Goal: Task Accomplishment & Management: Complete application form

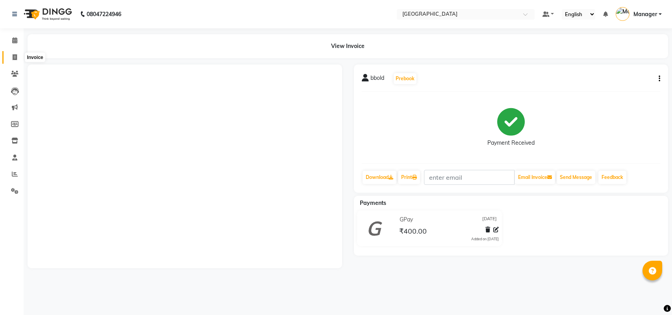
click at [11, 57] on span at bounding box center [15, 57] width 14 height 9
select select "service"
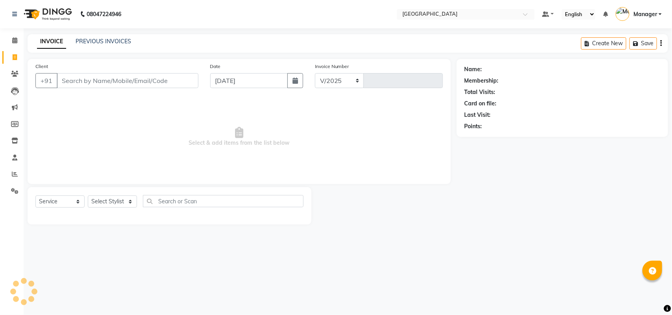
select select "7353"
type input "2431"
click at [123, 199] on select "Select Stylist [PERSON_NAME] [PERSON_NAME] [PERSON_NAME] [PERSON_NAME] Manager …" at bounding box center [112, 202] width 49 height 12
select select "63648"
click at [88, 196] on select "Select Stylist [PERSON_NAME] [PERSON_NAME] [PERSON_NAME] [PERSON_NAME] Manager …" at bounding box center [112, 202] width 49 height 12
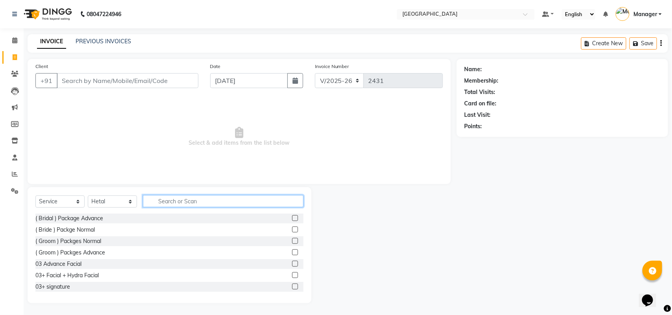
click at [182, 200] on input "text" at bounding box center [223, 201] width 161 height 12
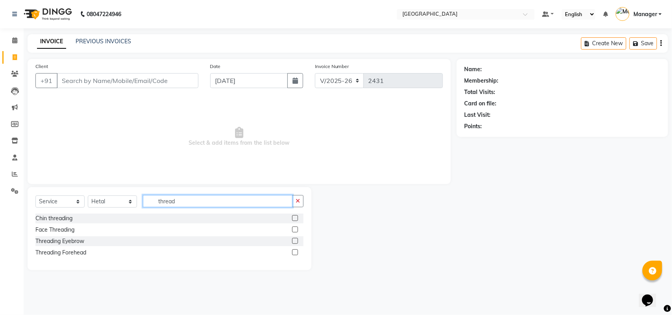
type input "thread"
click at [83, 237] on div "Threading Eyebrow" at bounding box center [169, 242] width 268 height 10
click at [80, 238] on div "Threading Eyebrow" at bounding box center [59, 241] width 49 height 8
checkbox input "false"
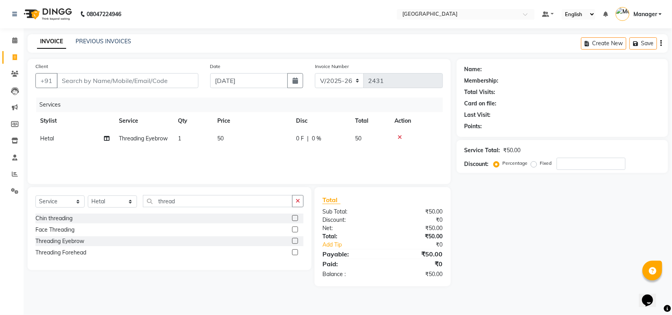
click at [219, 157] on div "Services Stylist Service Qty Price Disc Total Action [PERSON_NAME] Threading Ey…" at bounding box center [239, 137] width 408 height 79
click at [238, 138] on td "50" at bounding box center [252, 139] width 79 height 18
select select "63648"
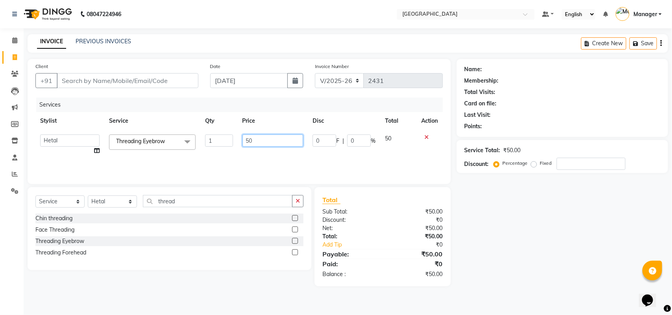
click at [249, 141] on input "50" at bounding box center [273, 141] width 61 height 12
type input "180"
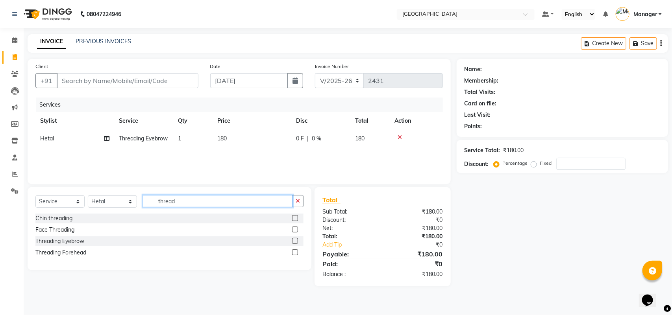
click at [178, 202] on input "thread" at bounding box center [218, 201] width 150 height 12
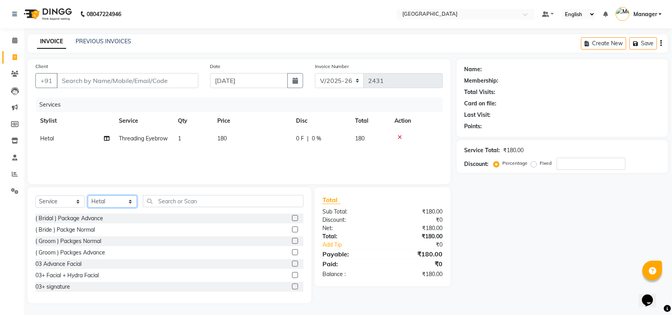
click at [133, 201] on select "Select Stylist [PERSON_NAME] [PERSON_NAME] [PERSON_NAME] [PERSON_NAME] Manager …" at bounding box center [112, 202] width 49 height 12
select select "63645"
click at [88, 196] on select "Select Stylist [PERSON_NAME] [PERSON_NAME] [PERSON_NAME] [PERSON_NAME] Manager …" at bounding box center [112, 202] width 49 height 12
click at [148, 86] on input "Client" at bounding box center [128, 80] width 142 height 15
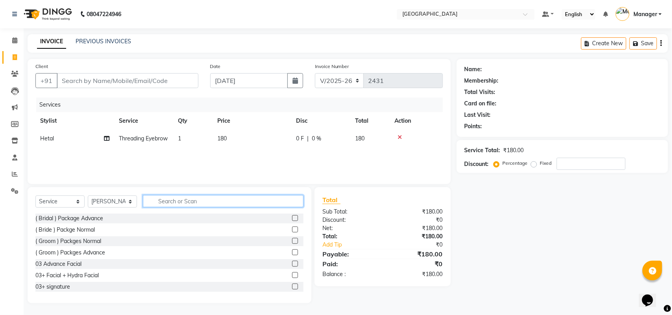
click at [192, 198] on input "text" at bounding box center [223, 201] width 161 height 12
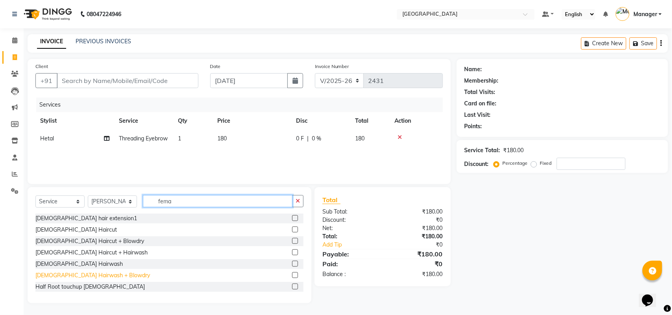
type input "fema"
click at [81, 272] on div "[DEMOGRAPHIC_DATA] Hairwash + Blowdry" at bounding box center [92, 276] width 115 height 8
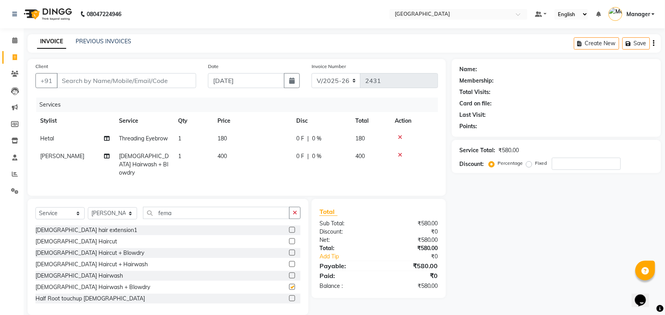
checkbox input "false"
click at [210, 181] on td "1" at bounding box center [192, 165] width 39 height 34
select select "63645"
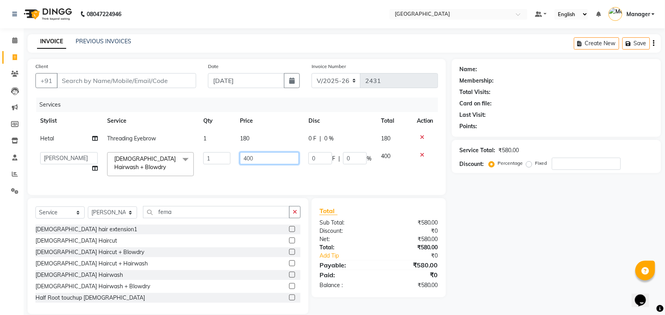
click at [247, 157] on input "400" at bounding box center [269, 158] width 59 height 12
type input "600"
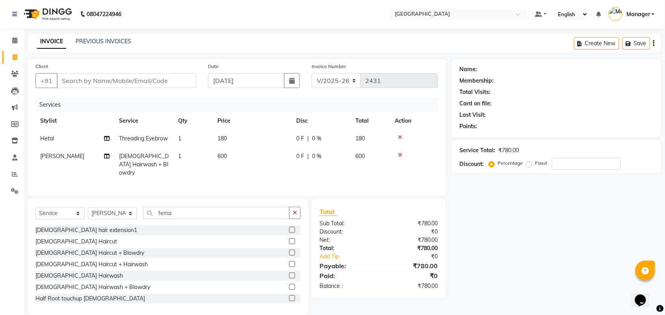
click at [349, 245] on div "Net:" at bounding box center [345, 240] width 65 height 8
click at [125, 80] on input "Client" at bounding box center [126, 80] width 139 height 15
type input "9"
type input "0"
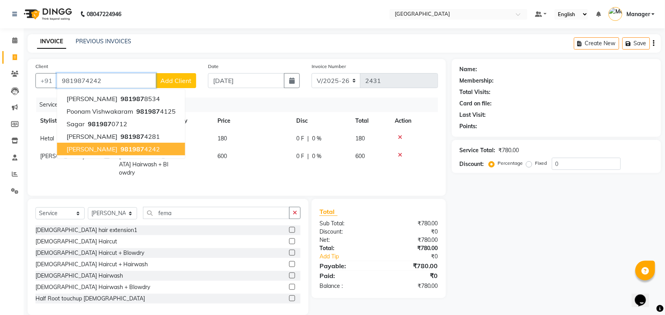
type input "9819874242"
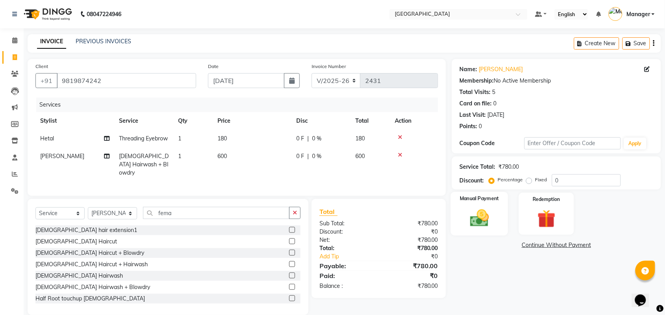
click at [495, 201] on label "Manual Payment" at bounding box center [478, 198] width 39 height 7
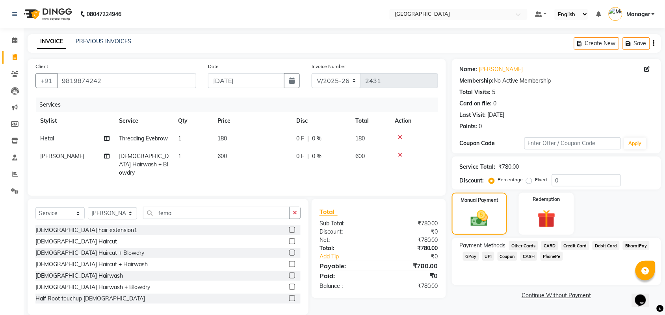
scroll to position [19, 0]
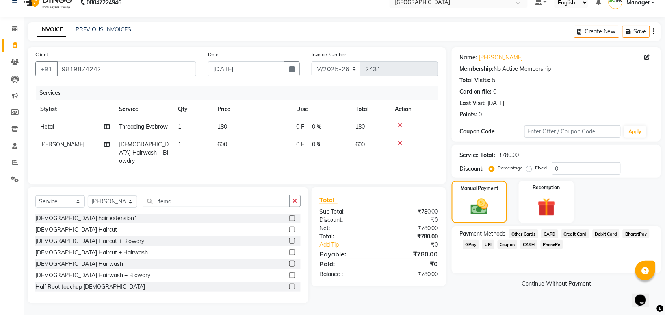
click at [469, 240] on span "GPay" at bounding box center [471, 244] width 16 height 9
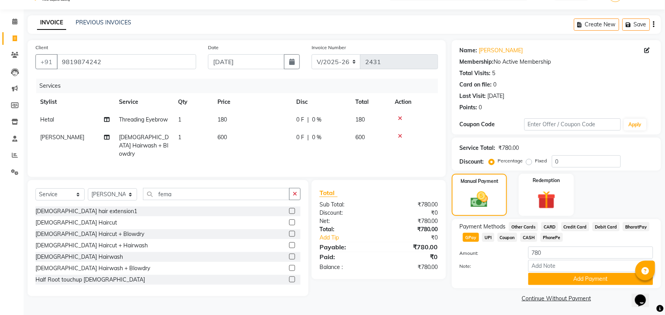
scroll to position [20, 0]
click at [626, 282] on button "Add Payment" at bounding box center [590, 278] width 125 height 12
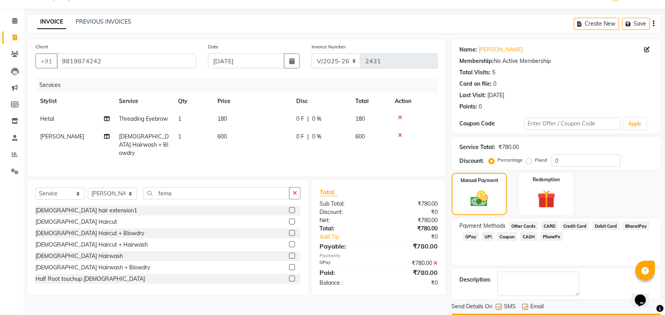
scroll to position [43, 0]
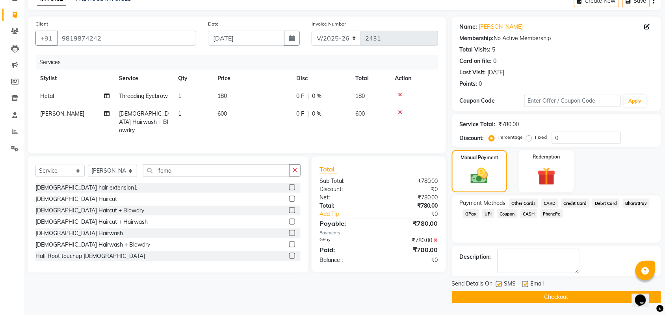
click at [574, 290] on div "Send Details On SMS Email Checkout" at bounding box center [556, 292] width 209 height 24
click at [575, 291] on button "Checkout" at bounding box center [556, 297] width 209 height 12
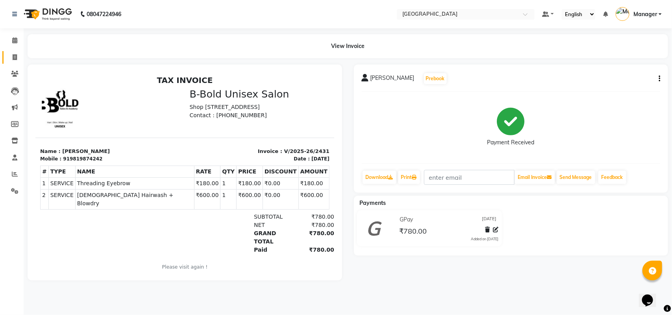
click at [6, 57] on link "Invoice" at bounding box center [11, 57] width 19 height 13
select select "service"
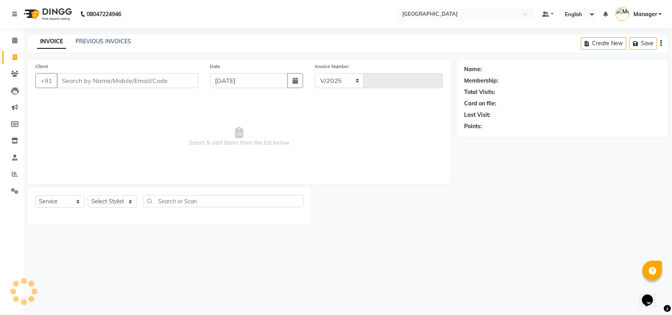
select select "7353"
type input "2432"
click at [93, 80] on input "Client" at bounding box center [128, 80] width 142 height 15
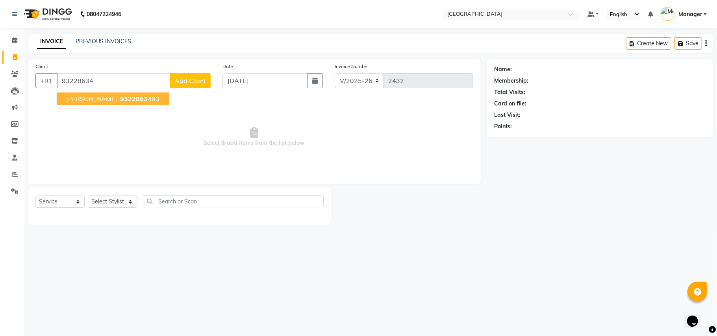
click at [120, 95] on span "93228634" at bounding box center [135, 99] width 31 height 8
type input "9322863493"
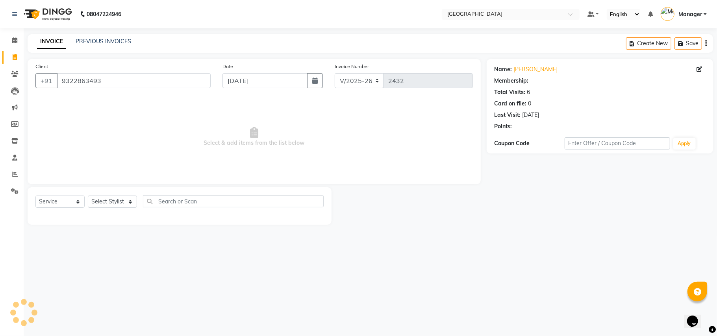
select select "1: Object"
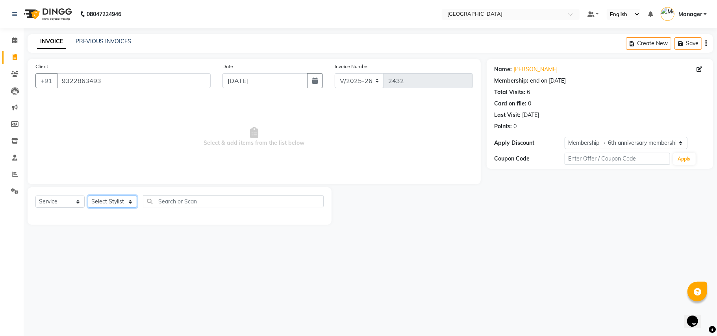
click at [130, 198] on select "Select Stylist [PERSON_NAME] [PERSON_NAME] [PERSON_NAME] [PERSON_NAME] Manager …" at bounding box center [112, 202] width 49 height 12
select select "63647"
click at [88, 196] on select "Select Stylist [PERSON_NAME] [PERSON_NAME] [PERSON_NAME] [PERSON_NAME] Manager …" at bounding box center [112, 202] width 49 height 12
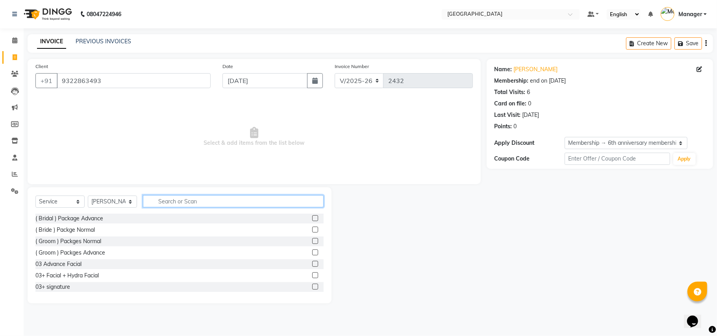
click at [225, 199] on input "text" at bounding box center [233, 201] width 181 height 12
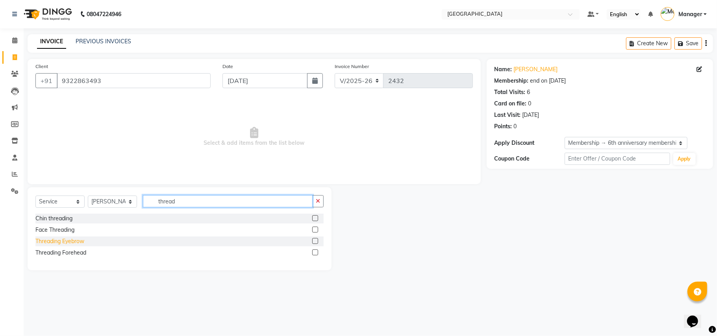
type input "thread"
click at [77, 243] on div "Threading Eyebrow" at bounding box center [59, 241] width 49 height 8
checkbox input "false"
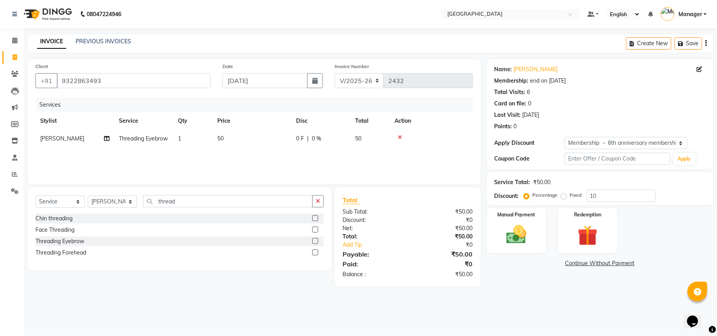
click at [216, 148] on td "50" at bounding box center [252, 139] width 79 height 18
select select "63647"
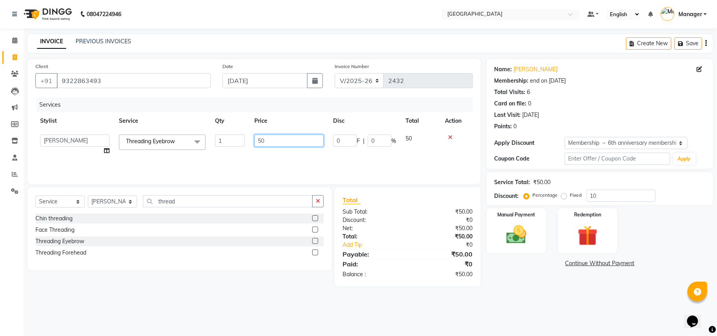
click at [261, 142] on input "50" at bounding box center [288, 141] width 69 height 12
type input "130"
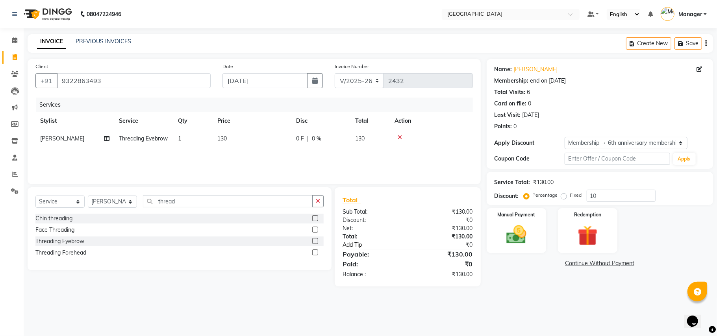
click at [399, 246] on link "Add Tip" at bounding box center [378, 245] width 83 height 8
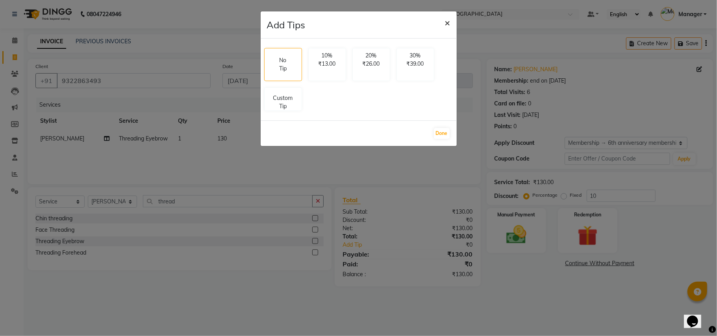
click at [454, 25] on button "×" at bounding box center [448, 22] width 18 height 22
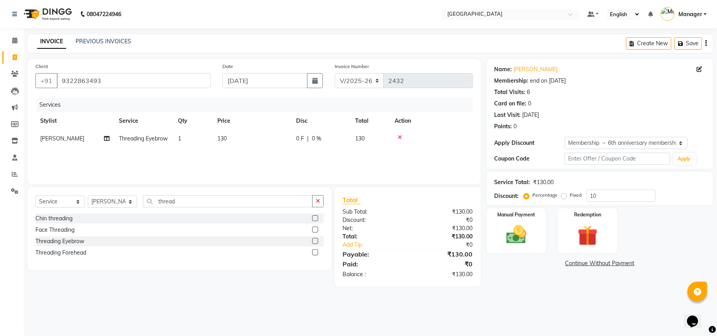
click at [236, 143] on td "130" at bounding box center [252, 139] width 79 height 18
select select "63647"
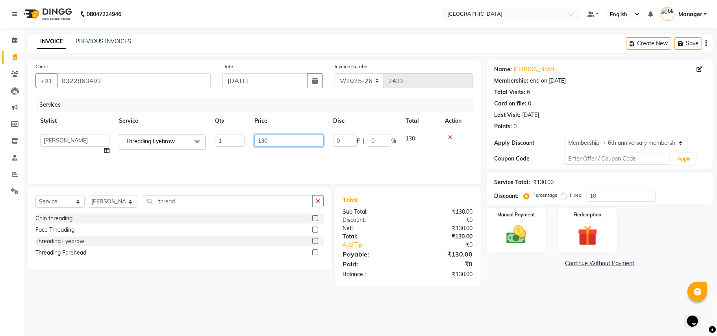
click at [266, 141] on input "130" at bounding box center [288, 141] width 69 height 12
type input "117"
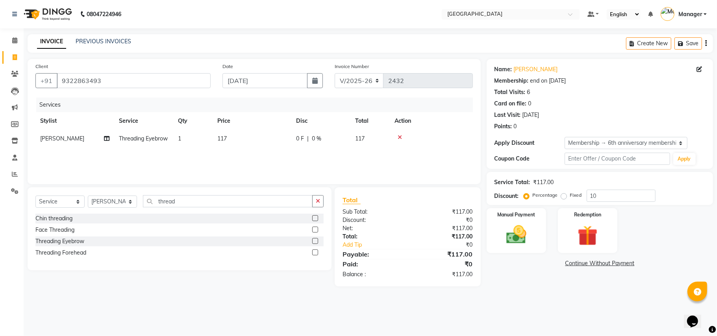
click at [469, 242] on div "₹0" at bounding box center [448, 245] width 59 height 8
click at [515, 245] on img at bounding box center [516, 235] width 34 height 24
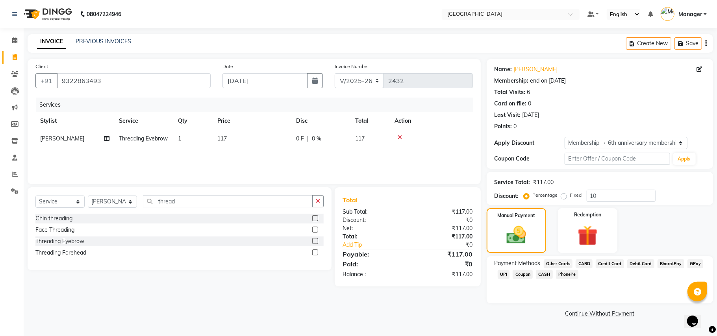
click at [546, 278] on span "CASH" at bounding box center [544, 274] width 17 height 9
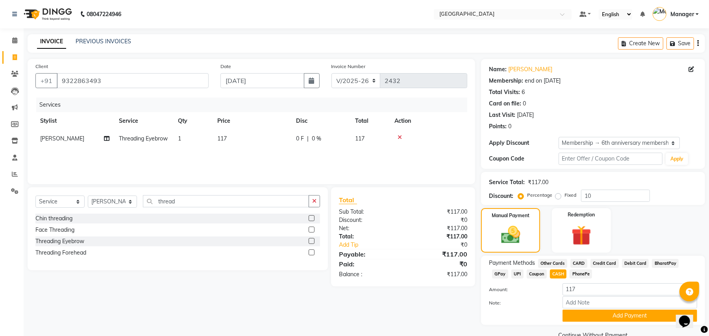
scroll to position [17, 0]
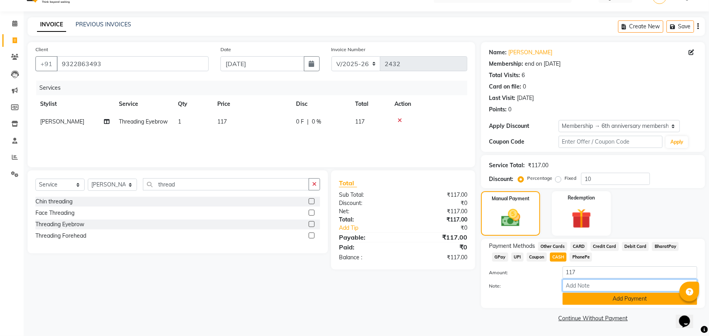
drag, startPoint x: 648, startPoint y: 285, endPoint x: 648, endPoint y: 298, distance: 13.0
click at [648, 290] on input "Note:" at bounding box center [630, 286] width 135 height 12
click at [648, 298] on button "Add Payment" at bounding box center [630, 299] width 135 height 12
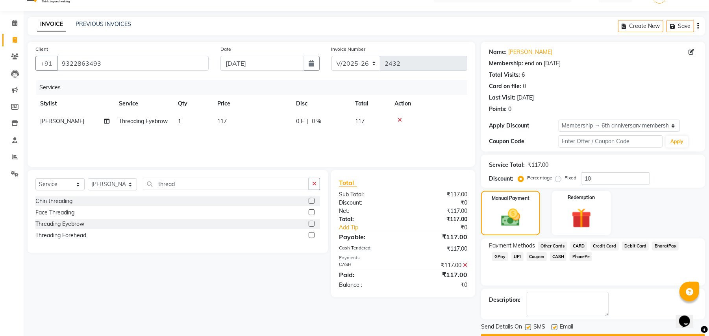
scroll to position [35, 0]
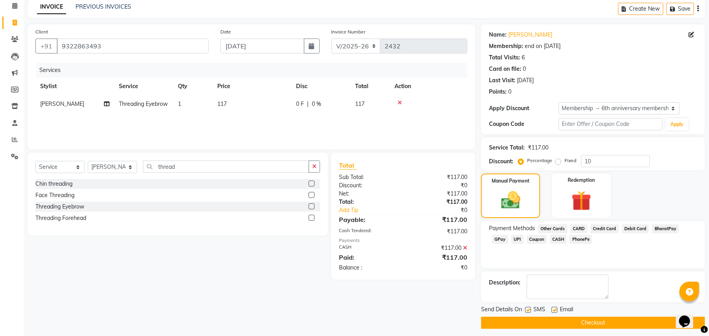
click at [649, 315] on button "Checkout" at bounding box center [593, 323] width 224 height 12
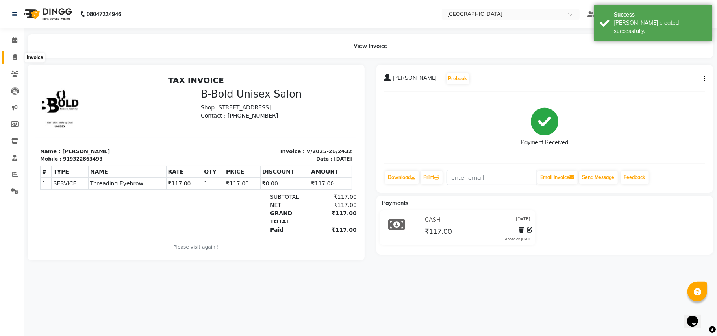
click at [13, 57] on icon at bounding box center [15, 57] width 4 height 6
select select "service"
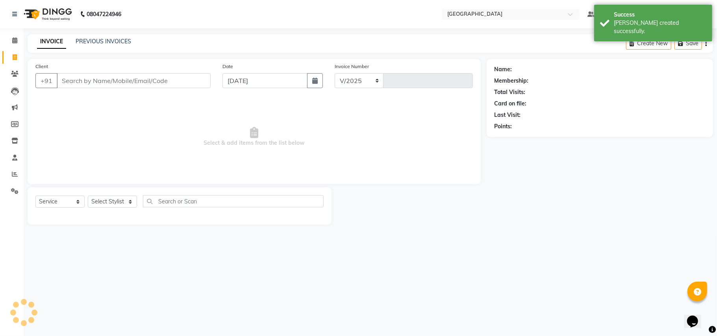
select select "7353"
type input "2433"
click at [83, 82] on input "Client" at bounding box center [134, 80] width 154 height 15
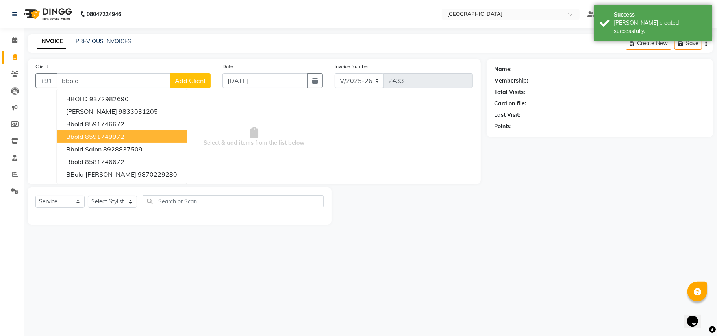
click at [91, 136] on ngb-highlight "8591749972" at bounding box center [104, 137] width 39 height 8
type input "8591749972"
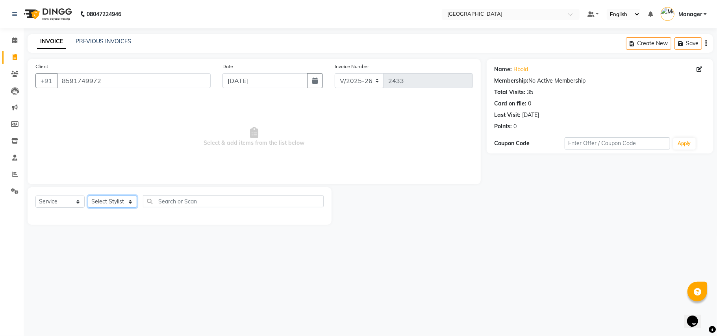
click at [136, 202] on select "Select Stylist [PERSON_NAME] [PERSON_NAME] [PERSON_NAME] [PERSON_NAME] Manager …" at bounding box center [112, 202] width 49 height 12
select select "63648"
click at [88, 196] on select "Select Stylist [PERSON_NAME] [PERSON_NAME] [PERSON_NAME] [PERSON_NAME] Manager …" at bounding box center [112, 202] width 49 height 12
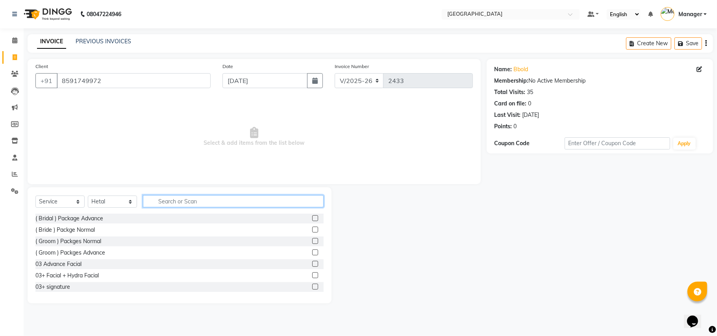
click at [174, 206] on input "text" at bounding box center [233, 201] width 181 height 12
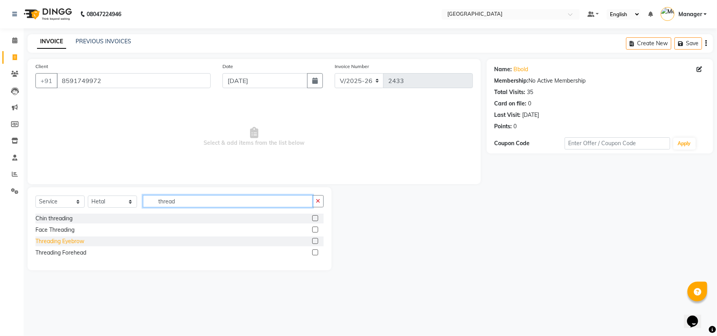
type input "thread"
click at [83, 243] on div "Threading Eyebrow" at bounding box center [59, 241] width 49 height 8
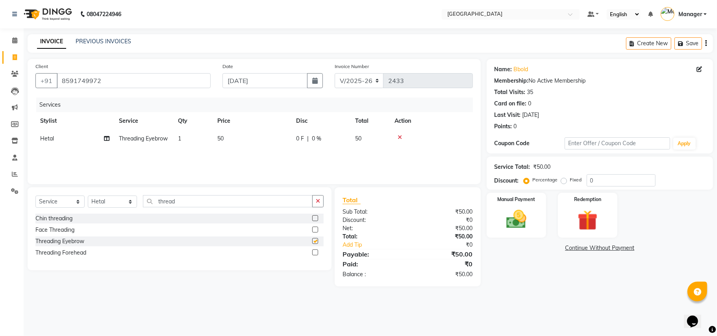
checkbox input "false"
click at [232, 141] on td "50" at bounding box center [252, 139] width 79 height 18
select select "63648"
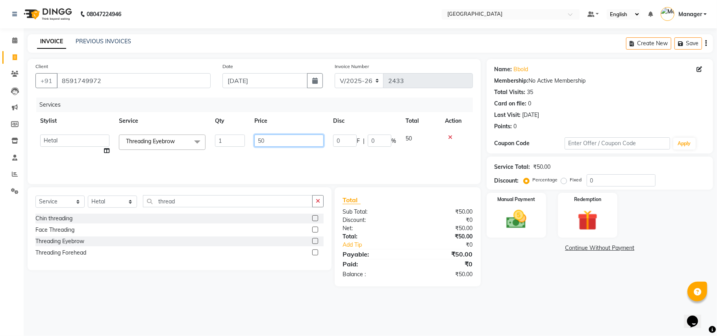
click at [260, 138] on input "50" at bounding box center [288, 141] width 69 height 12
type input "80"
click at [441, 248] on div "₹0" at bounding box center [448, 245] width 59 height 8
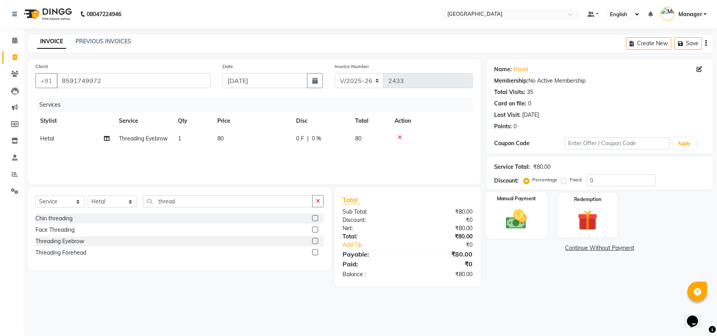
click at [504, 231] on img at bounding box center [516, 219] width 34 height 24
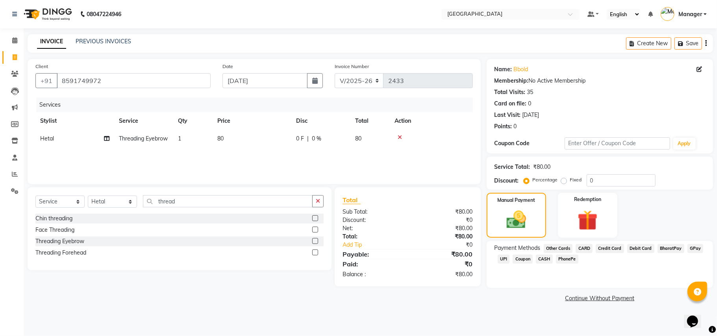
click at [546, 261] on span "CASH" at bounding box center [544, 259] width 17 height 9
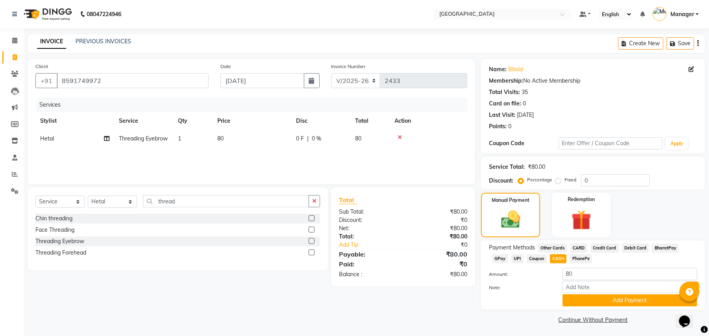
scroll to position [2, 0]
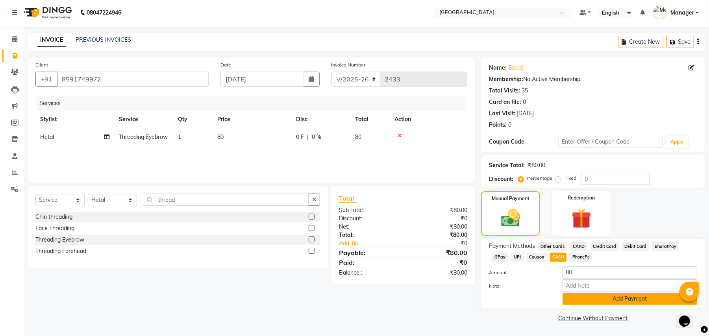
click at [636, 300] on button "Add Payment" at bounding box center [630, 299] width 135 height 12
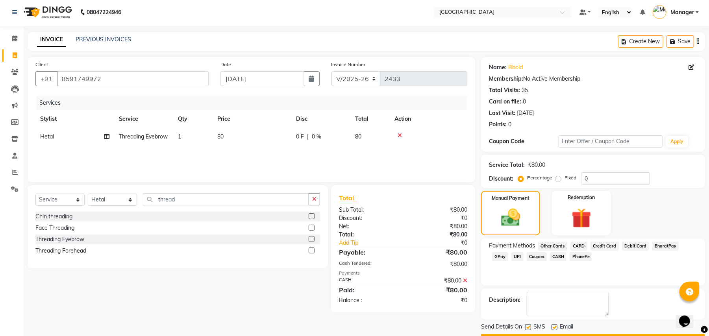
scroll to position [24, 0]
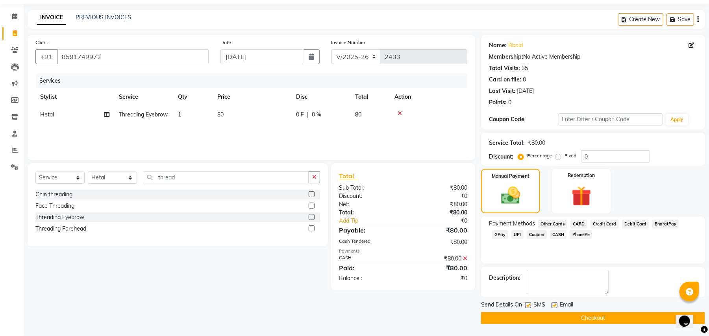
click at [622, 315] on main "INVOICE PREVIOUS INVOICES Create New Save Client [PHONE_NUMBER] Date [DATE] Inv…" at bounding box center [366, 173] width 685 height 326
click at [624, 315] on button "Checkout" at bounding box center [593, 318] width 224 height 12
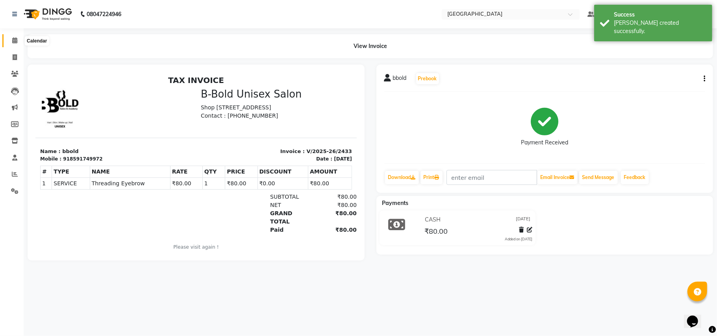
click at [20, 37] on span at bounding box center [15, 40] width 14 height 9
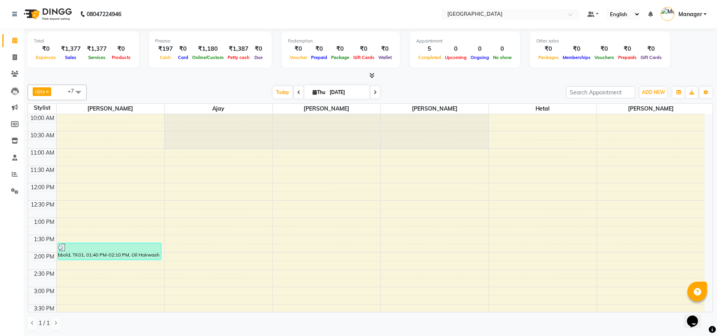
click at [11, 50] on li "Invoice" at bounding box center [12, 57] width 24 height 17
click at [13, 55] on icon at bounding box center [15, 57] width 4 height 6
select select "service"
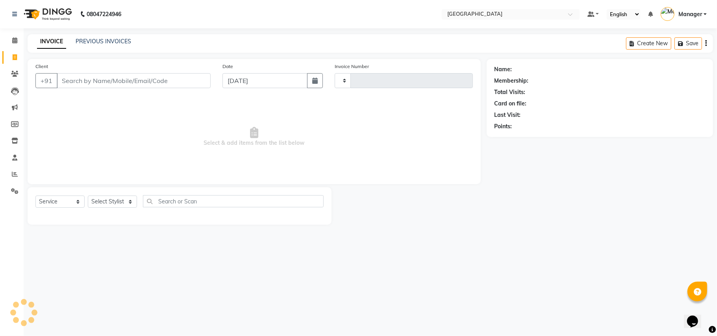
click at [95, 80] on input "Client" at bounding box center [134, 80] width 154 height 15
type input "v"
click at [132, 206] on select "Select Stylist" at bounding box center [112, 202] width 49 height 12
type input "2434"
select select "7353"
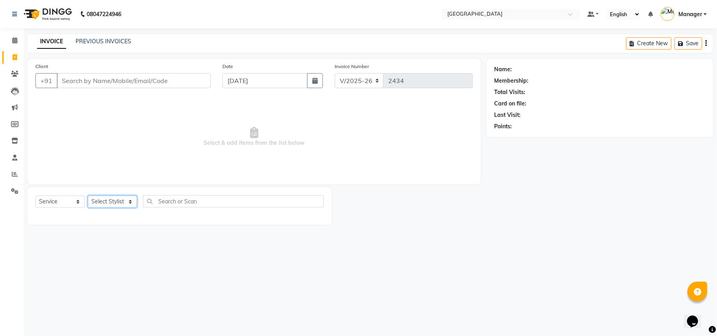
select select "63645"
click at [88, 196] on select "Select Stylist [PERSON_NAME] [PERSON_NAME] [PERSON_NAME] [PERSON_NAME] Manager …" at bounding box center [112, 202] width 49 height 12
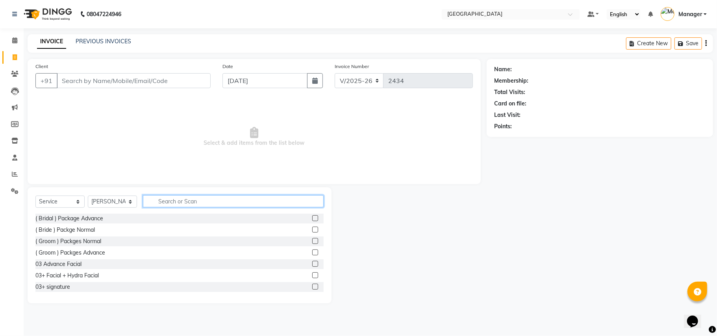
click at [184, 201] on input "text" at bounding box center [233, 201] width 181 height 12
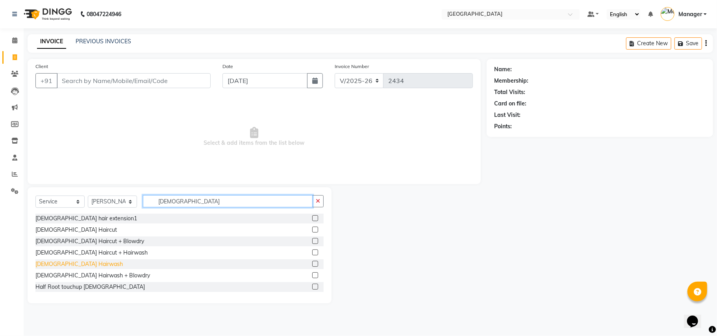
type input "[DEMOGRAPHIC_DATA]"
click at [72, 266] on div "[DEMOGRAPHIC_DATA] Hairwash" at bounding box center [78, 264] width 87 height 8
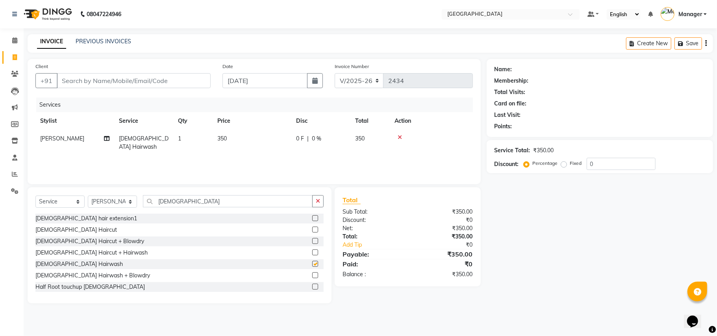
checkbox input "false"
click at [221, 134] on td "350" at bounding box center [252, 143] width 79 height 26
select select "63645"
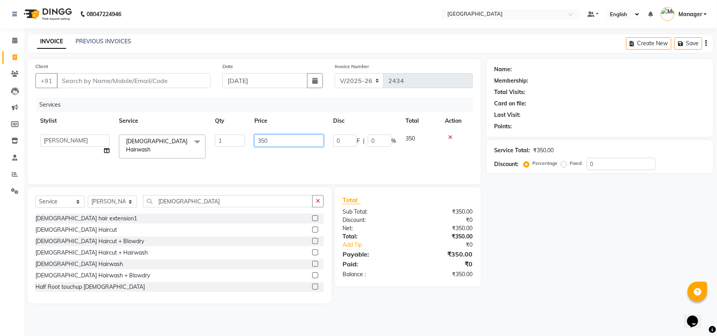
click at [259, 141] on input "350" at bounding box center [288, 141] width 69 height 12
type input "400"
click at [369, 225] on div "Net:" at bounding box center [372, 228] width 71 height 8
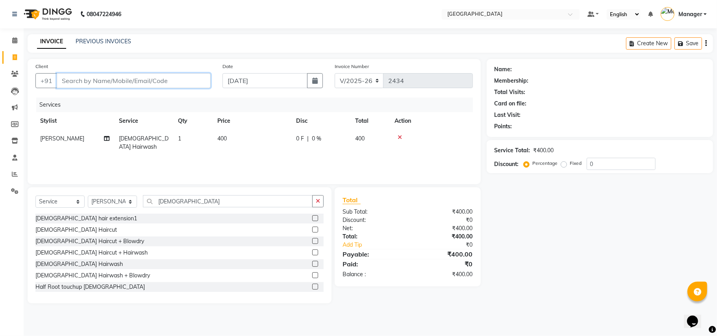
click at [111, 86] on input "Client" at bounding box center [134, 80] width 154 height 15
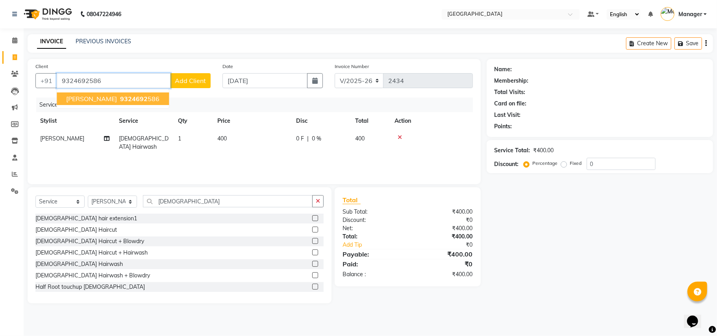
type input "9324692586"
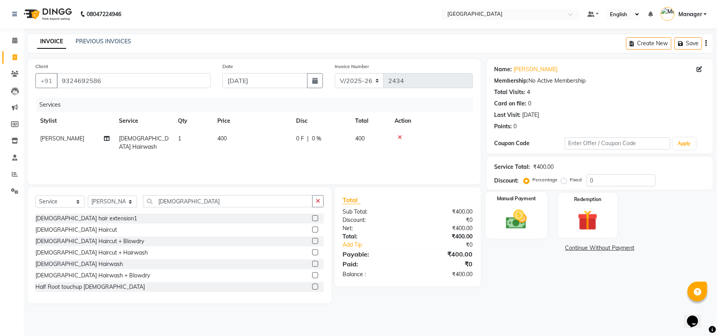
click at [508, 202] on label "Manual Payment" at bounding box center [515, 198] width 39 height 7
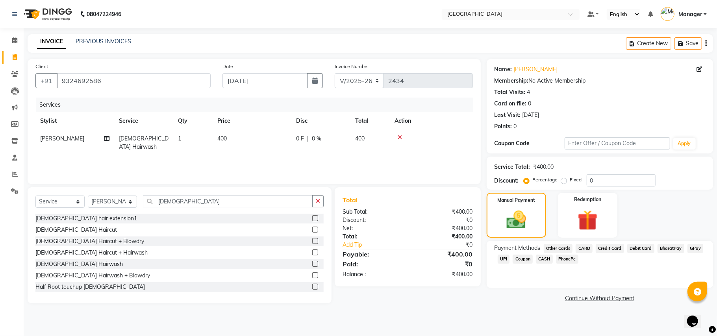
click at [672, 252] on span "GPay" at bounding box center [695, 248] width 16 height 9
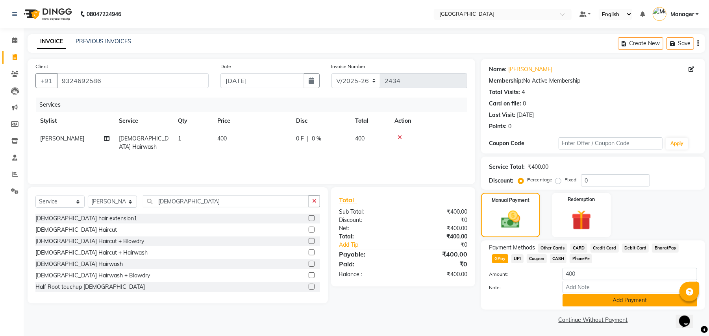
scroll to position [2, 0]
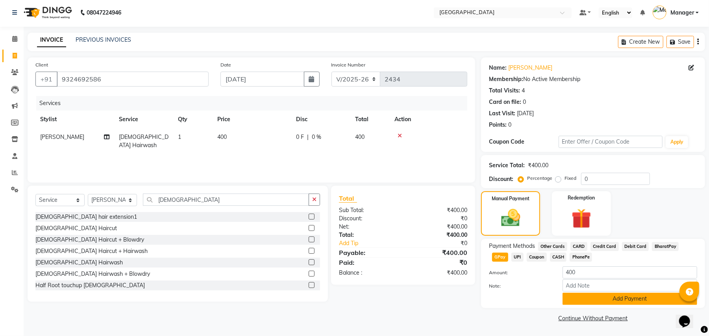
click at [665, 300] on button "Add Payment" at bounding box center [630, 299] width 135 height 12
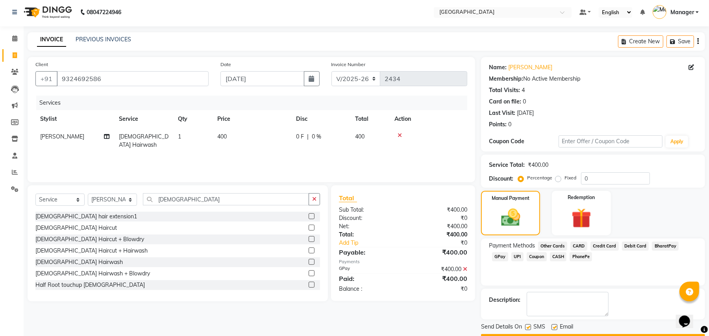
click at [628, 315] on button "Checkout" at bounding box center [593, 340] width 224 height 12
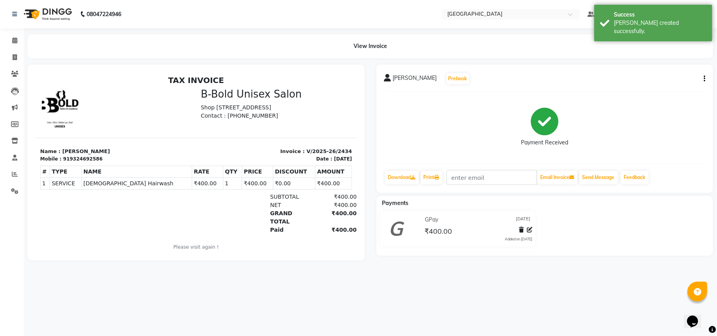
click at [0, 41] on li "Calendar" at bounding box center [12, 40] width 24 height 17
click at [2, 41] on link "Calendar" at bounding box center [11, 40] width 19 height 13
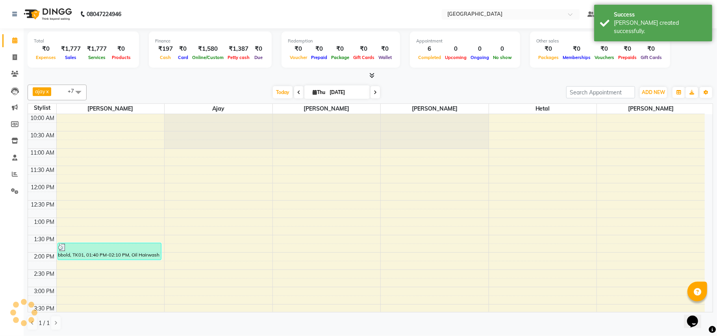
click at [183, 82] on div "ajay x [PERSON_NAME] x [PERSON_NAME] x [PERSON_NAME] x [PERSON_NAME] x [PERSON_…" at bounding box center [370, 208] width 685 height 252
